Goal: Task Accomplishment & Management: Use online tool/utility

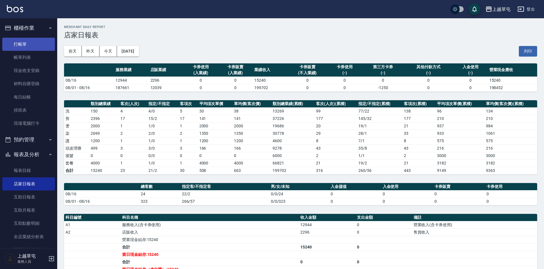
click at [32, 45] on link "打帳單" at bounding box center [28, 44] width 53 height 13
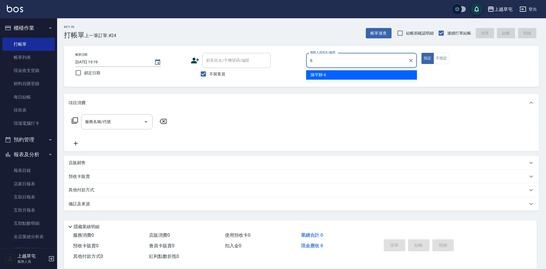
type input "[PERSON_NAME]-6"
type button "true"
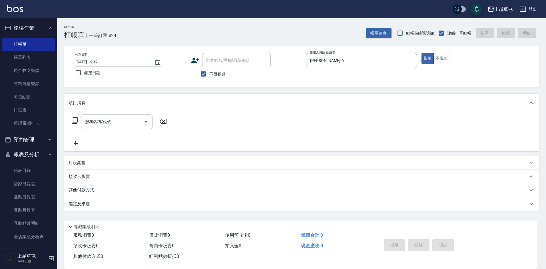
click at [420, 62] on div "帳單日期 [DATE] 19:19 鎖定日期 顧客姓名/手機號碼/編號 顧客姓名/手機號碼/編號 不留客資 服務人員姓名/編號 [PERSON_NAME]6 …" at bounding box center [302, 66] width 462 height 27
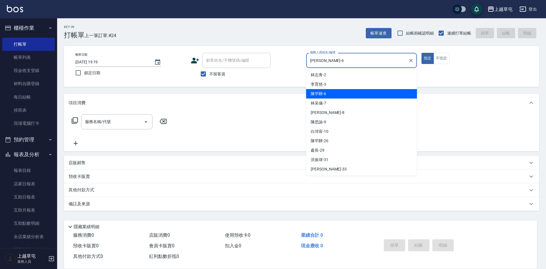
click at [383, 65] on input "[PERSON_NAME]-6" at bounding box center [357, 60] width 97 height 10
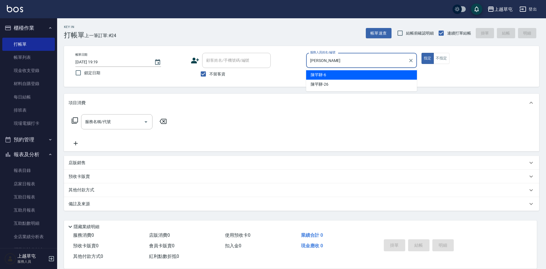
type input "陳"
type input "[PERSON_NAME]-3"
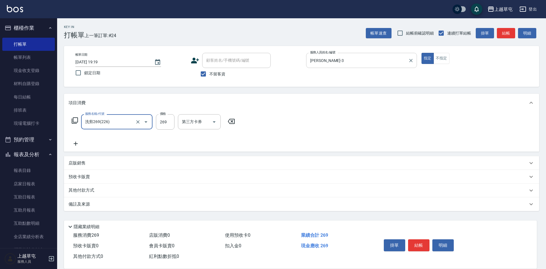
type input "洗剪269(226)"
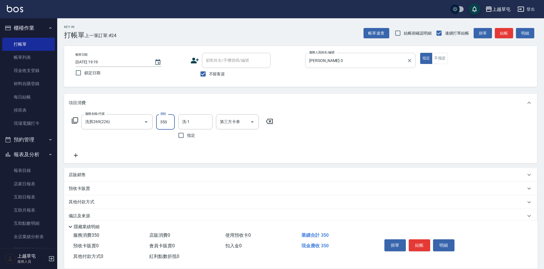
type input "350"
type input "[PERSON_NAME]-26"
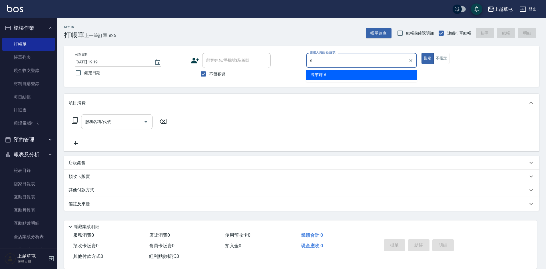
type input "[PERSON_NAME]-6"
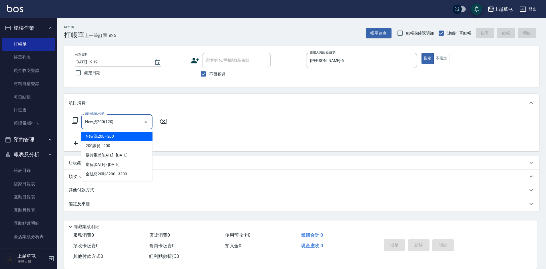
type input "New洗200(120)"
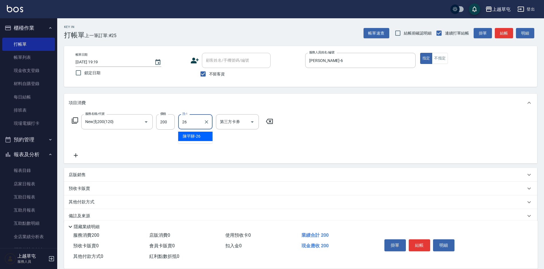
type input "[PERSON_NAME]-26"
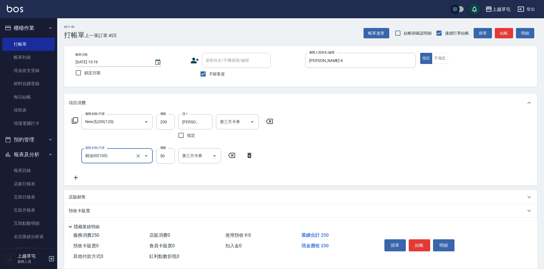
type input "精油50(105)"
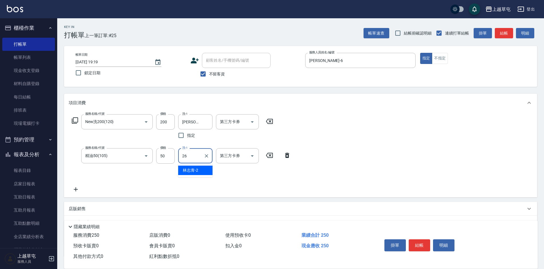
type input "[PERSON_NAME]-26"
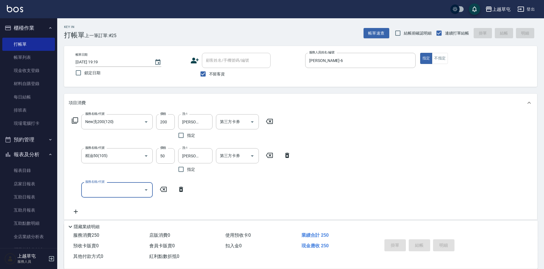
type input "[DATE] 19:20"
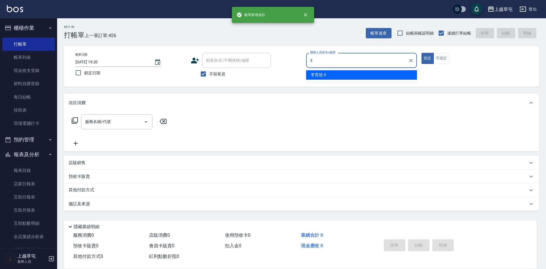
type input "[PERSON_NAME]-3"
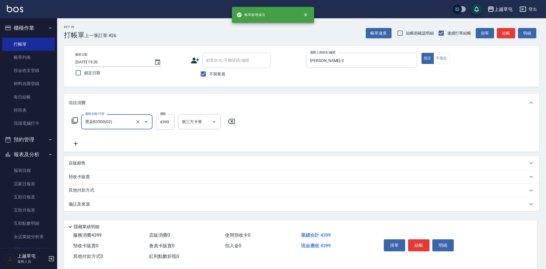
type input "燙染B3500(02)"
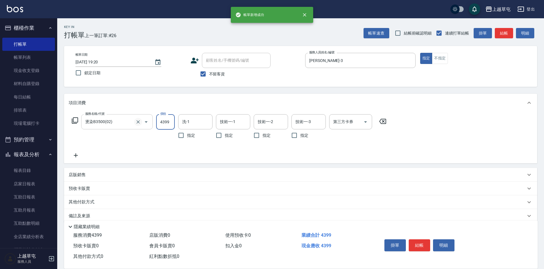
click at [138, 122] on icon "Clear" at bounding box center [137, 121] width 3 height 3
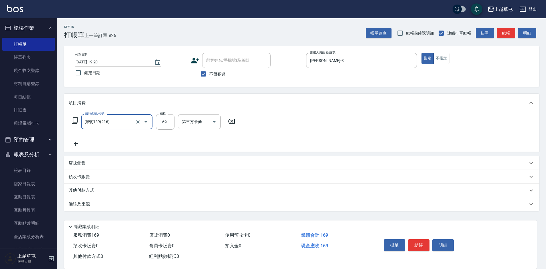
type input "剪髮169(216)"
type input "250"
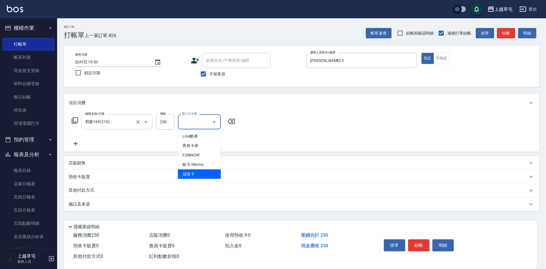
type input "儲值卡"
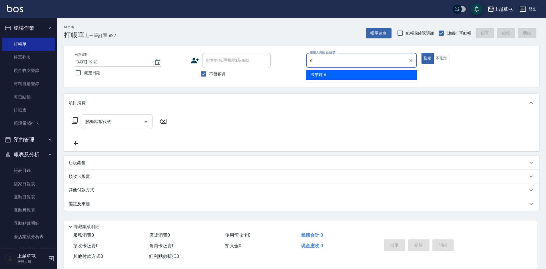
type input "[PERSON_NAME]-6"
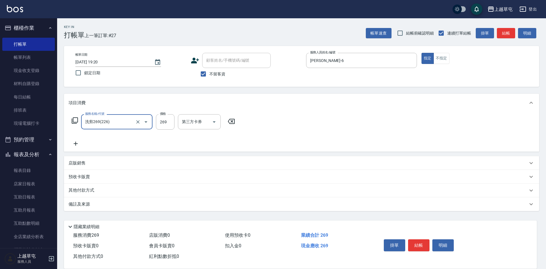
type input "洗剪269(226)"
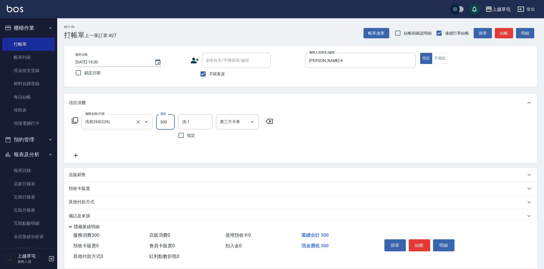
type input "300"
type input "[PERSON_NAME]-35"
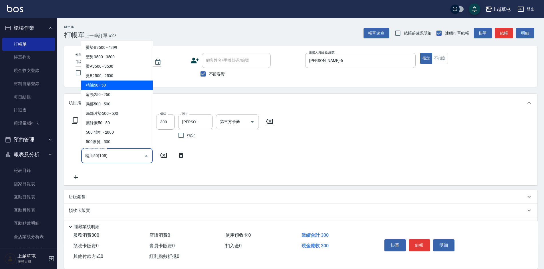
type input "精油50(105)"
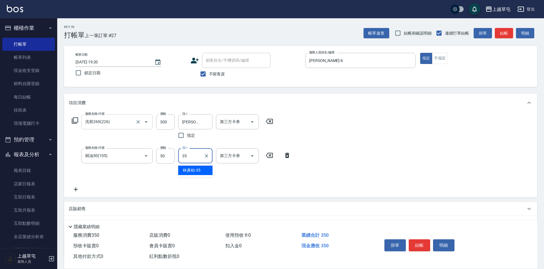
type input "[PERSON_NAME]-35"
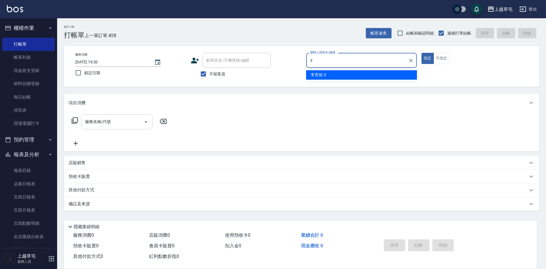
type input "[PERSON_NAME]-3"
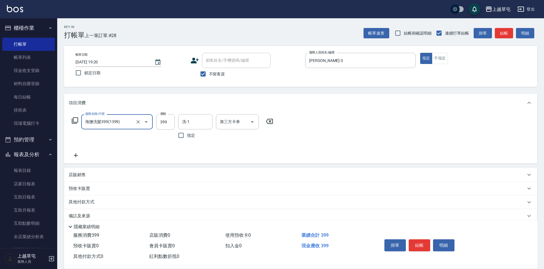
type input "海鹽洗髮399(1399)"
type input "[PERSON_NAME]-35"
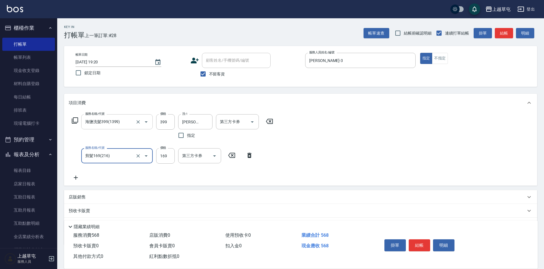
type input "剪髮169(216)"
type input "250"
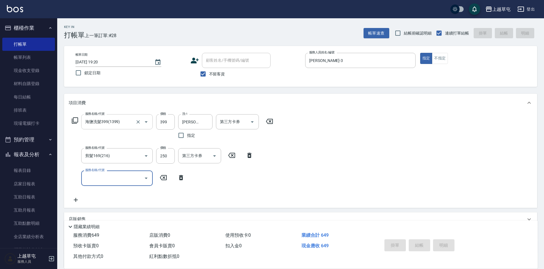
type input "[DATE] 19:21"
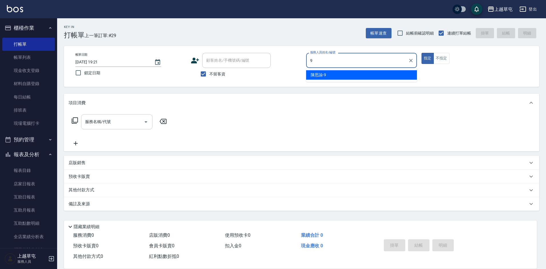
type input "[PERSON_NAME]-9"
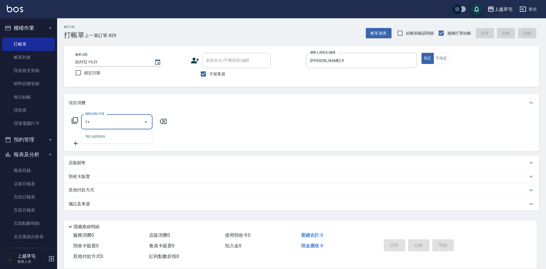
type input "1"
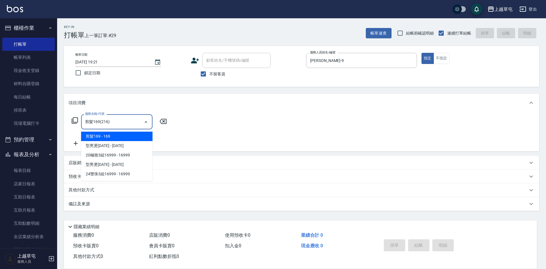
type input "剪髮169(216)"
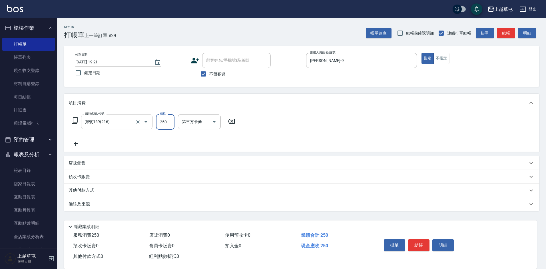
type input "250"
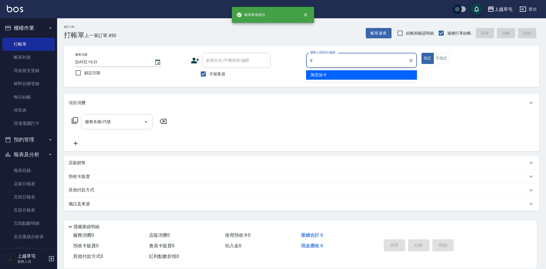
type input "[PERSON_NAME]-9"
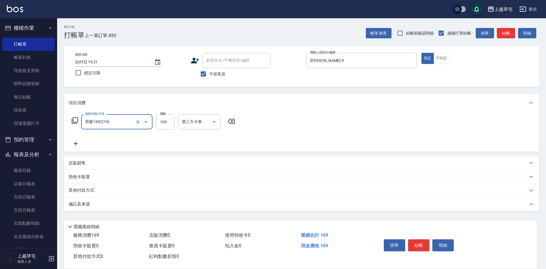
type input "剪髮169(216)"
type input "350"
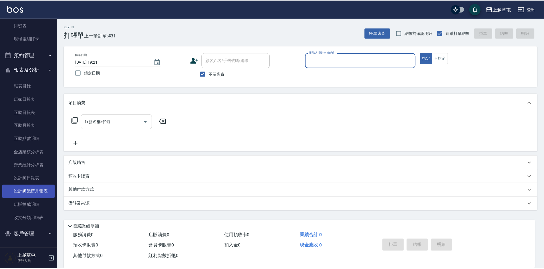
scroll to position [85, 0]
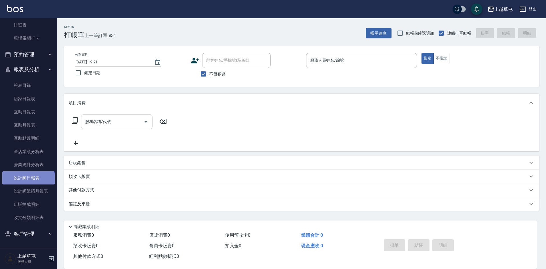
click at [28, 180] on link "設計師日報表" at bounding box center [28, 177] width 53 height 13
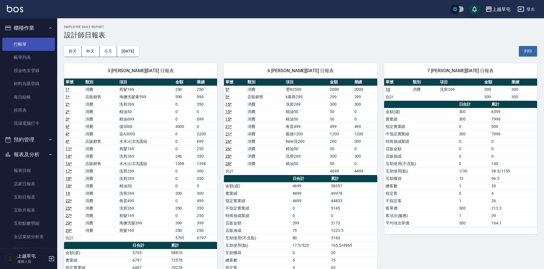
click at [23, 46] on link "打帳單" at bounding box center [28, 44] width 53 height 13
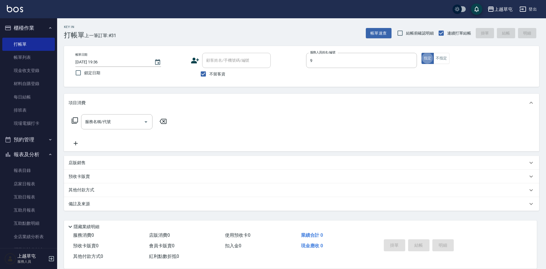
type input "[PERSON_NAME]-9"
type button "true"
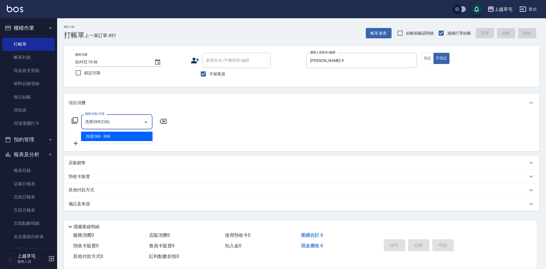
type input "洗剪269(226)"
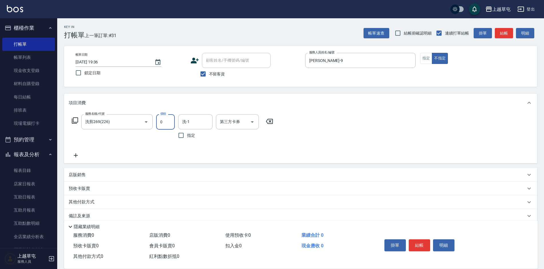
type input "0"
type input "35"
click at [165, 120] on input "0" at bounding box center [165, 121] width 19 height 15
type input "300"
type input "[PERSON_NAME]-26"
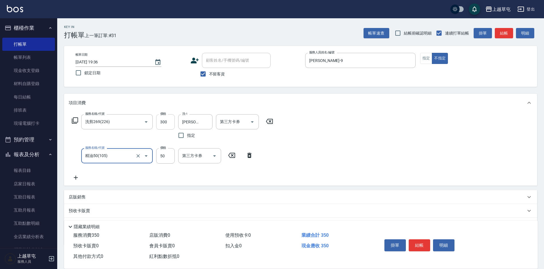
type input "精油50(105)"
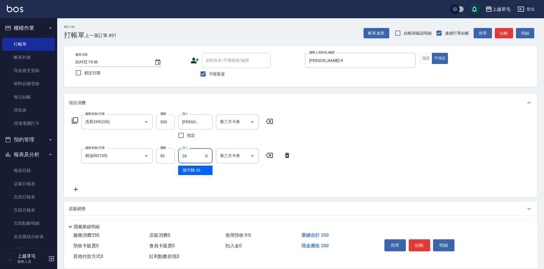
type input "[PERSON_NAME]-26"
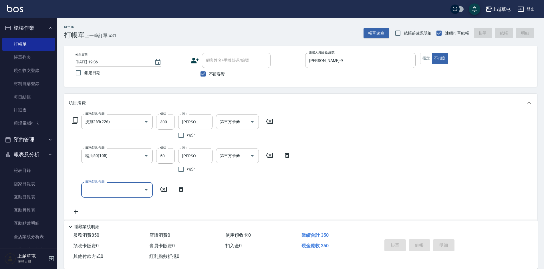
type input "[DATE] 19:37"
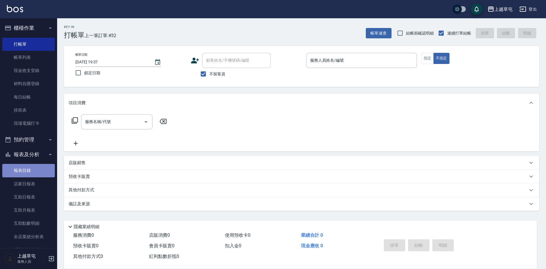
click at [31, 169] on link "報表目錄" at bounding box center [28, 170] width 53 height 13
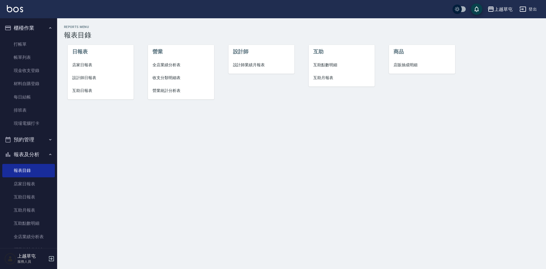
click at [84, 63] on span "店家日報表" at bounding box center [100, 65] width 57 height 6
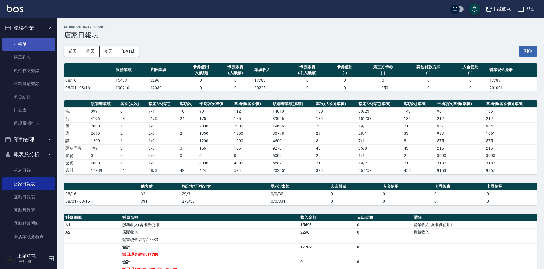
click at [21, 47] on link "打帳單" at bounding box center [28, 44] width 53 height 13
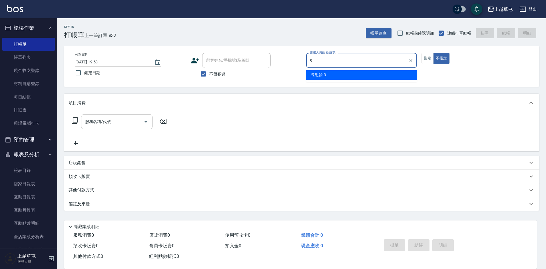
type input "[PERSON_NAME]-9"
type button "false"
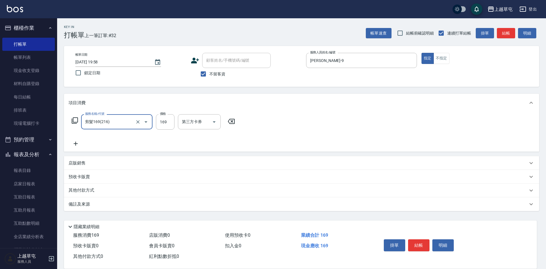
type input "剪髮169(216)"
type input "350"
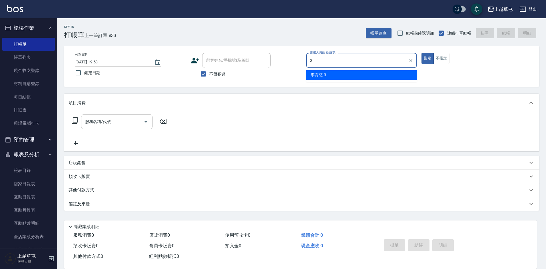
type input "[PERSON_NAME]-3"
type button "true"
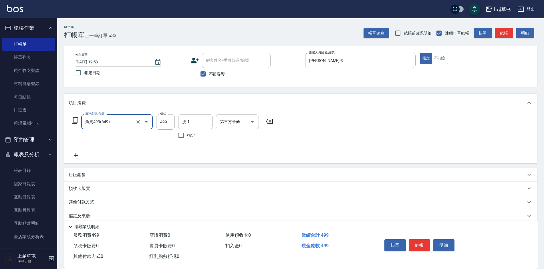
type input "角質499(649)"
type input "[PERSON_NAME]-26"
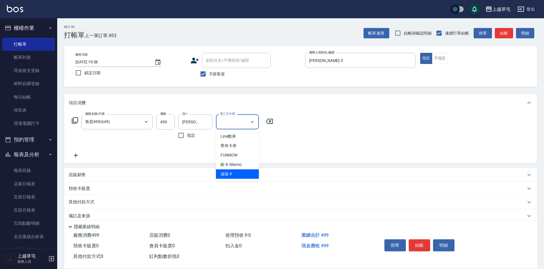
type input "儲值卡"
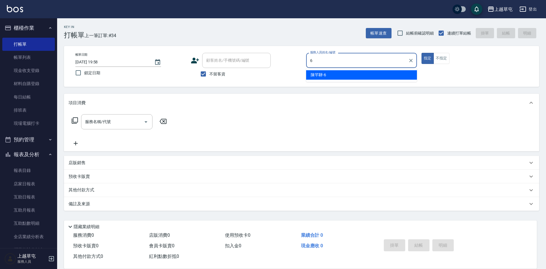
type input "[PERSON_NAME]-6"
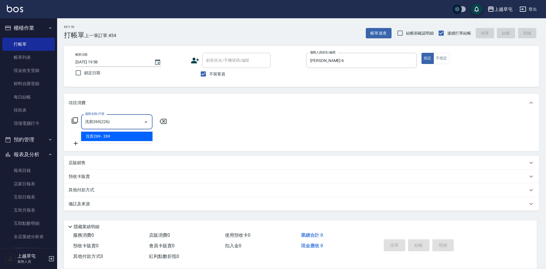
type input "洗剪269(226)"
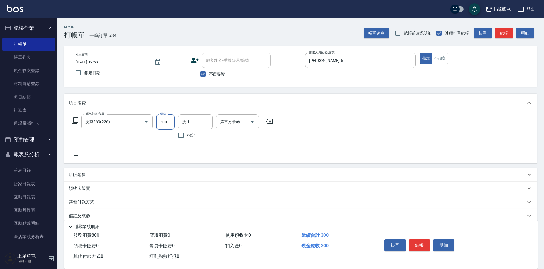
type input "300"
type input "[PERSON_NAME]-35"
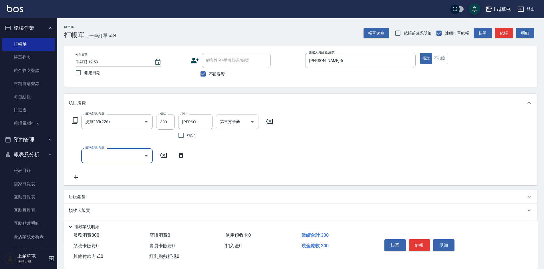
click at [242, 120] on input "第三方卡券" at bounding box center [232, 122] width 29 height 10
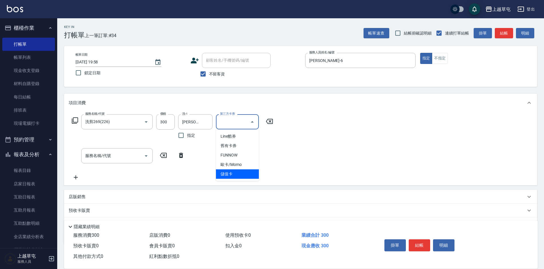
click at [228, 174] on span "儲值卡" at bounding box center [237, 173] width 43 height 9
type input "儲值卡"
click at [98, 156] on div "服務名稱/代號 服務名稱/代號" at bounding box center [116, 155] width 71 height 15
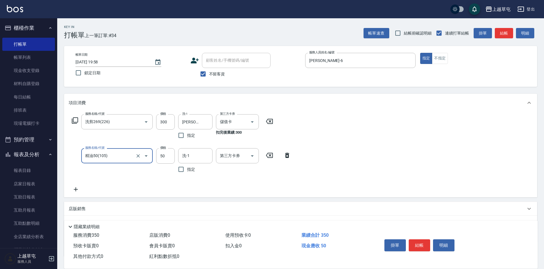
type input "精油50(105)"
type input "[PERSON_NAME]-35"
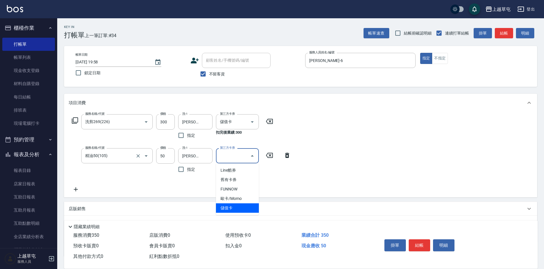
type input "儲值卡"
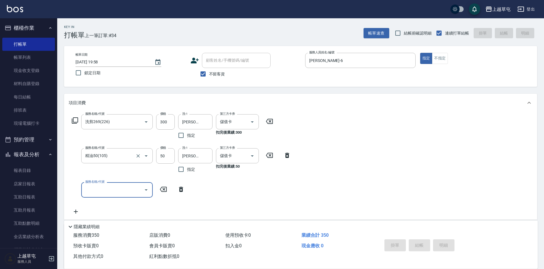
type input "[DATE] 19:59"
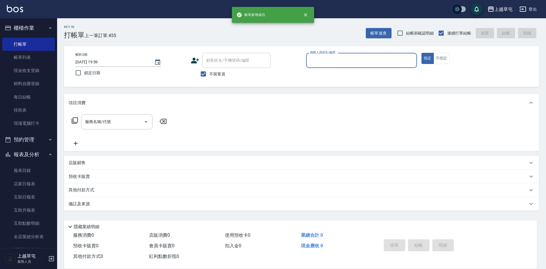
click at [422, 53] on button "指定" at bounding box center [428, 58] width 12 height 11
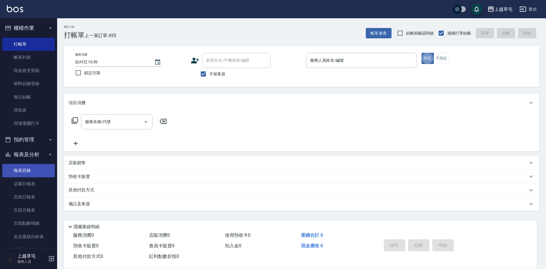
click at [21, 166] on link "報表目錄" at bounding box center [28, 170] width 53 height 13
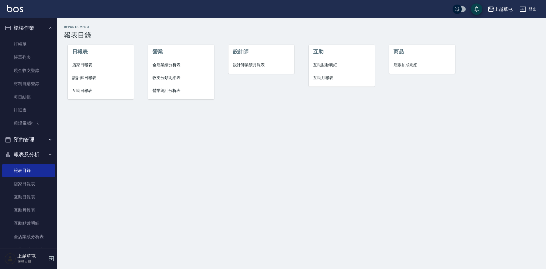
click at [87, 67] on span "店家日報表" at bounding box center [100, 65] width 57 height 6
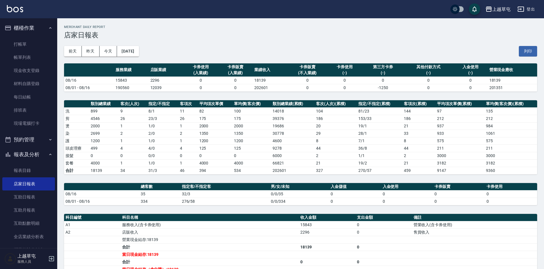
scroll to position [79, 0]
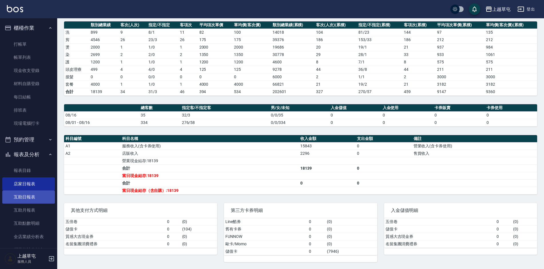
click at [18, 200] on link "互助日報表" at bounding box center [28, 197] width 53 height 13
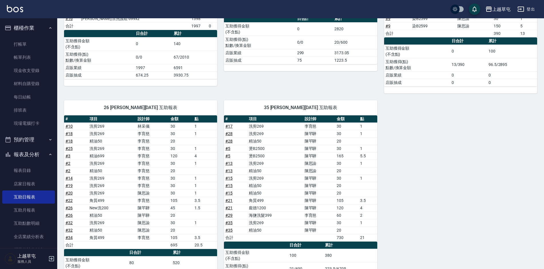
scroll to position [149, 0]
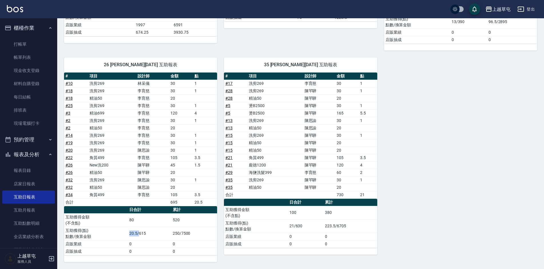
drag, startPoint x: 129, startPoint y: 235, endPoint x: 142, endPoint y: 236, distance: 13.5
click at [142, 236] on td "20.5/615" at bounding box center [149, 233] width 43 height 13
drag, startPoint x: 142, startPoint y: 236, endPoint x: 149, endPoint y: 236, distance: 7.2
click at [150, 236] on td "20.5/615" at bounding box center [149, 233] width 43 height 13
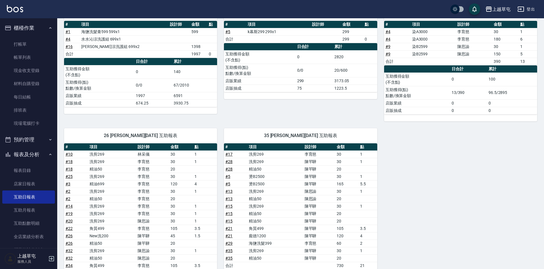
scroll to position [0, 0]
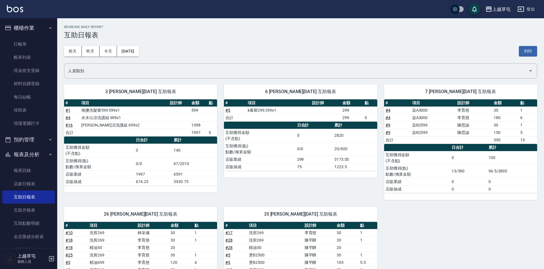
click at [97, 61] on div "[DATE] [DATE] [DATE] [DATE] 列印" at bounding box center [300, 51] width 473 height 24
click at [82, 57] on div "[DATE] [DATE] [DATE] [DATE] 列印" at bounding box center [300, 51] width 473 height 24
click at [86, 56] on button "昨天" at bounding box center [91, 51] width 18 height 11
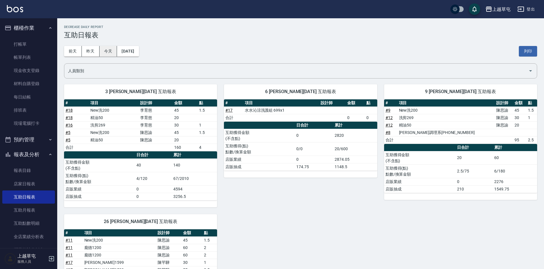
click at [114, 56] on button "今天" at bounding box center [108, 51] width 18 height 11
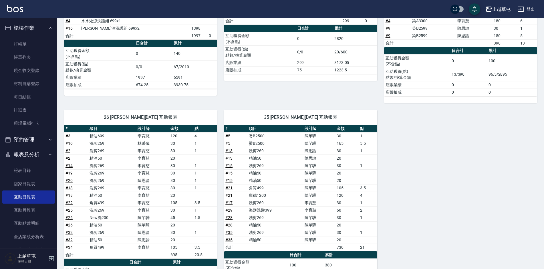
scroll to position [149, 0]
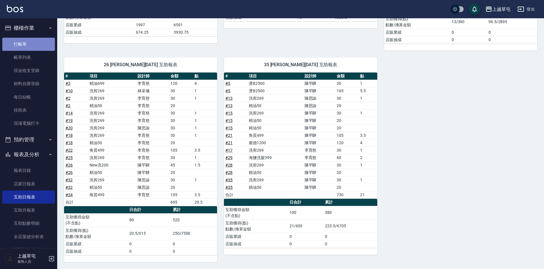
click at [35, 43] on link "打帳單" at bounding box center [28, 44] width 53 height 13
